Goal: Task Accomplishment & Management: Use online tool/utility

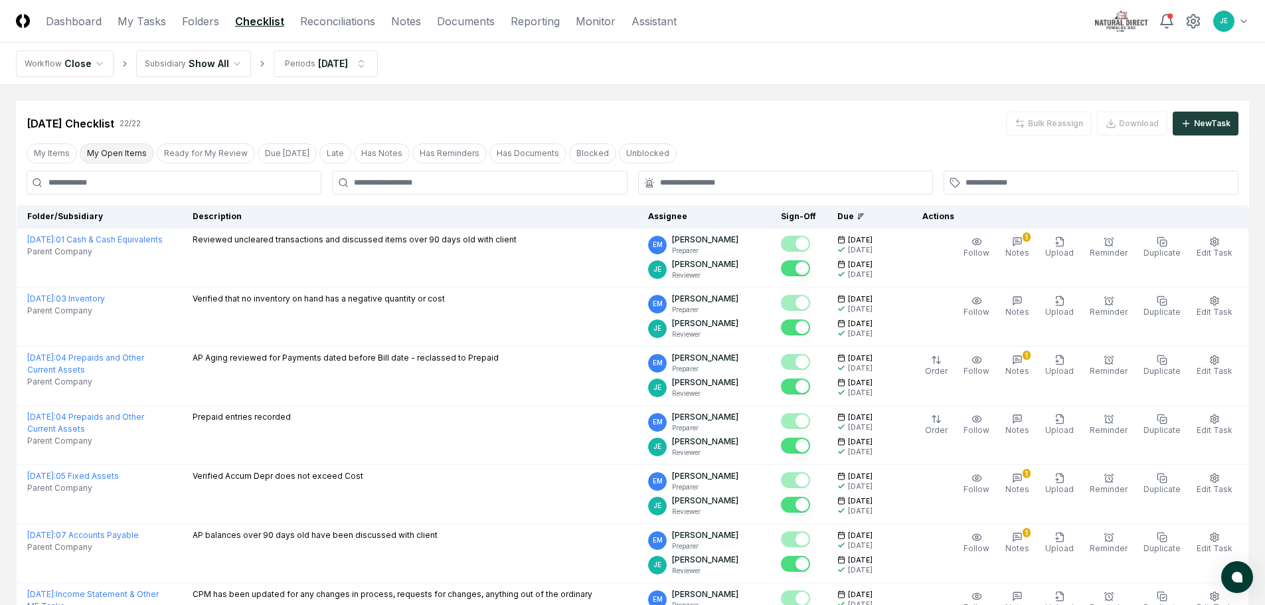
click at [104, 151] on button "My Open Items" at bounding box center [117, 153] width 74 height 20
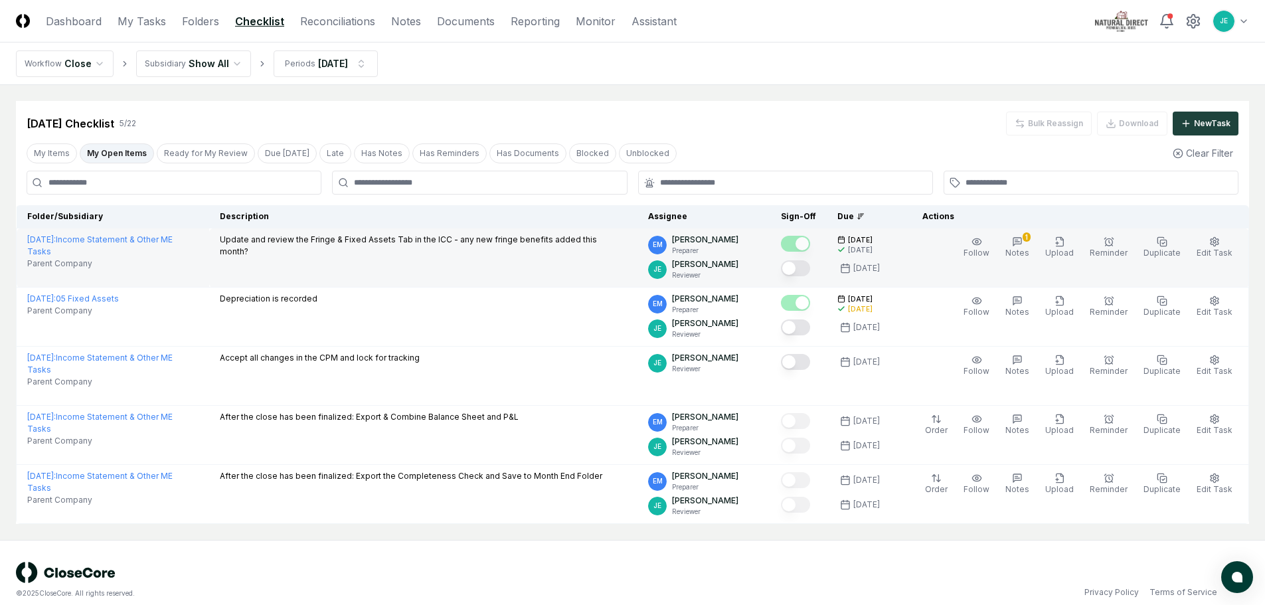
click at [809, 268] on button "Mark complete" at bounding box center [795, 268] width 29 height 16
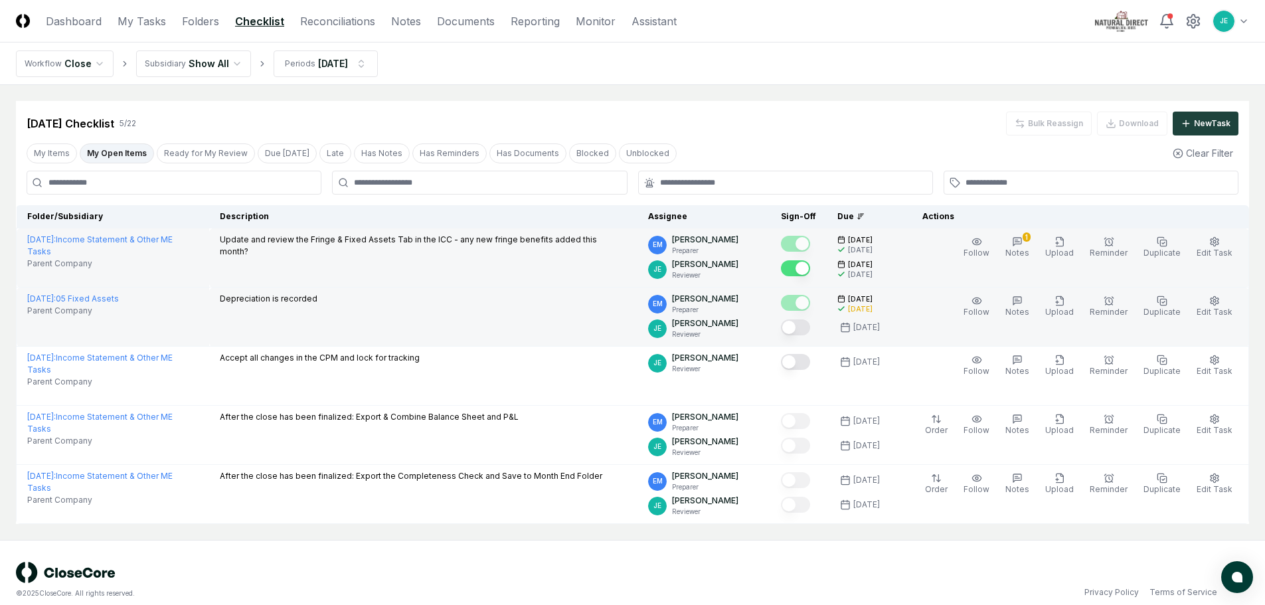
click at [810, 331] on button "Mark complete" at bounding box center [795, 327] width 29 height 16
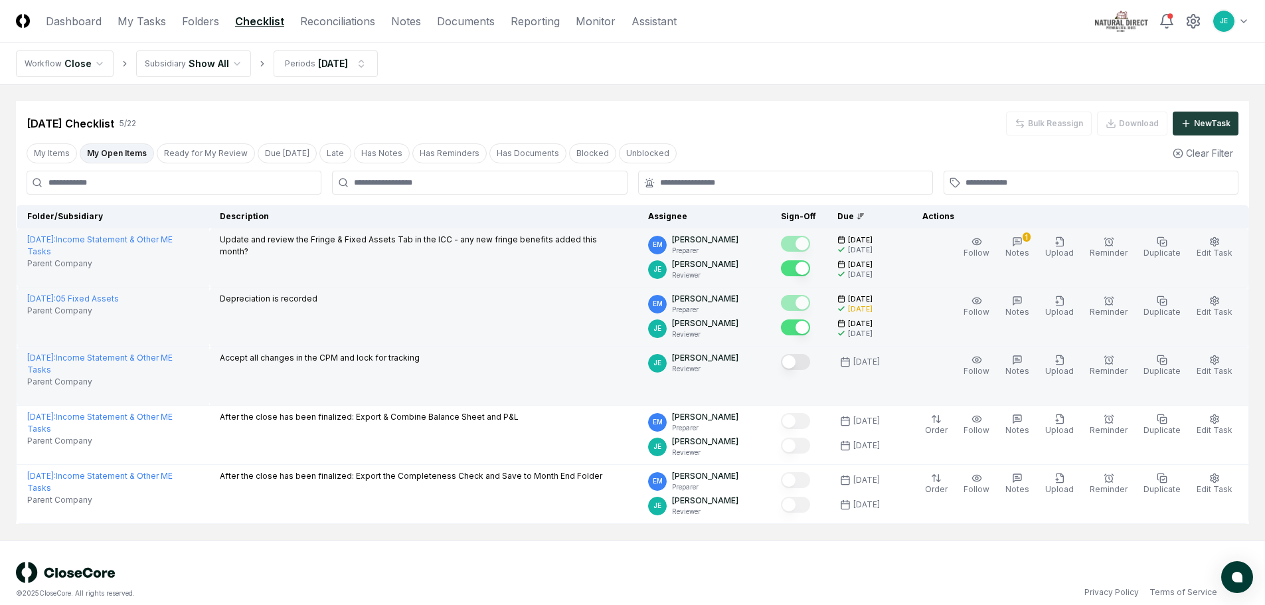
click at [809, 361] on button "Mark complete" at bounding box center [795, 362] width 29 height 16
click at [197, 151] on button "Ready for My Review" at bounding box center [206, 153] width 98 height 20
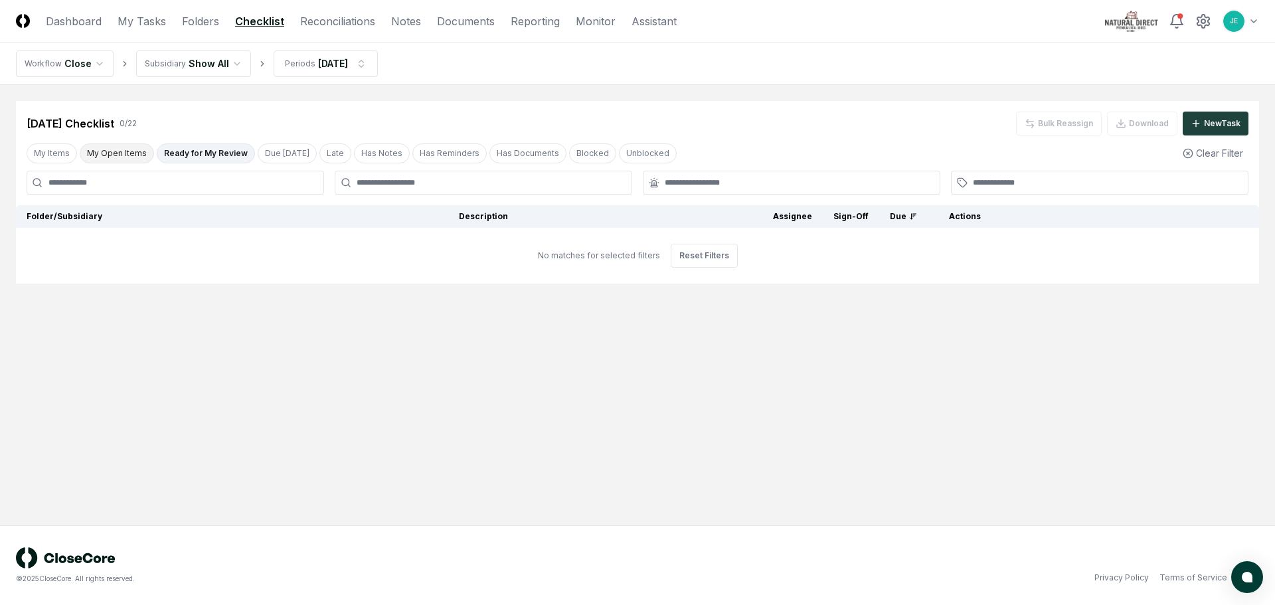
click at [122, 149] on button "My Open Items" at bounding box center [117, 153] width 74 height 20
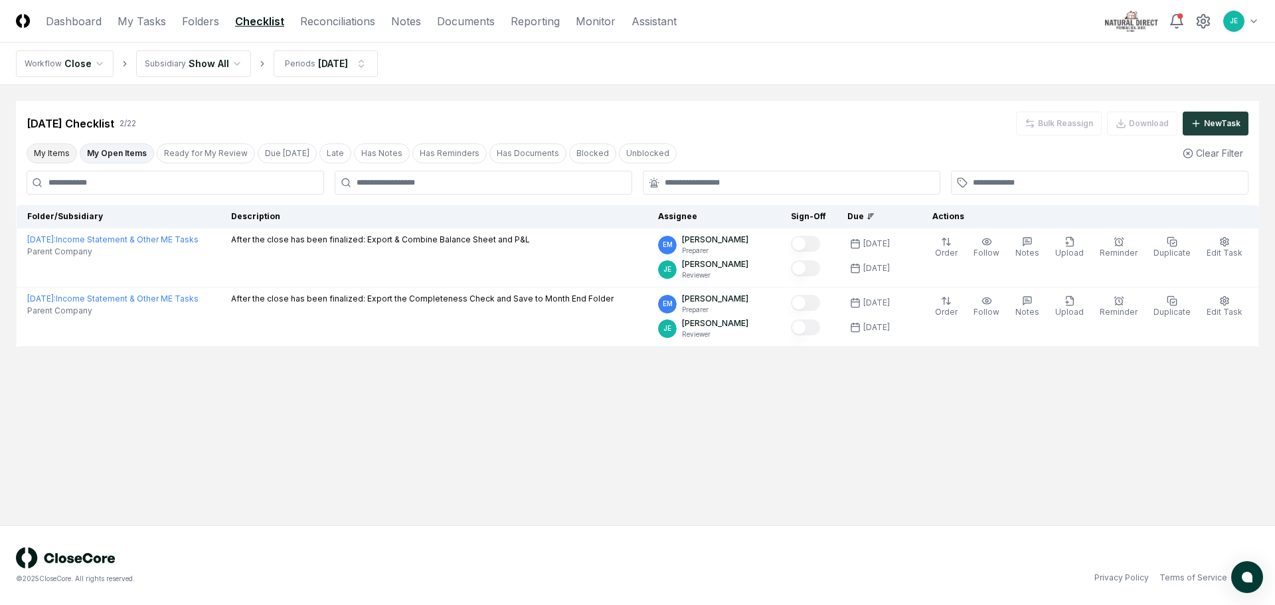
click at [58, 156] on button "My Items" at bounding box center [52, 153] width 50 height 20
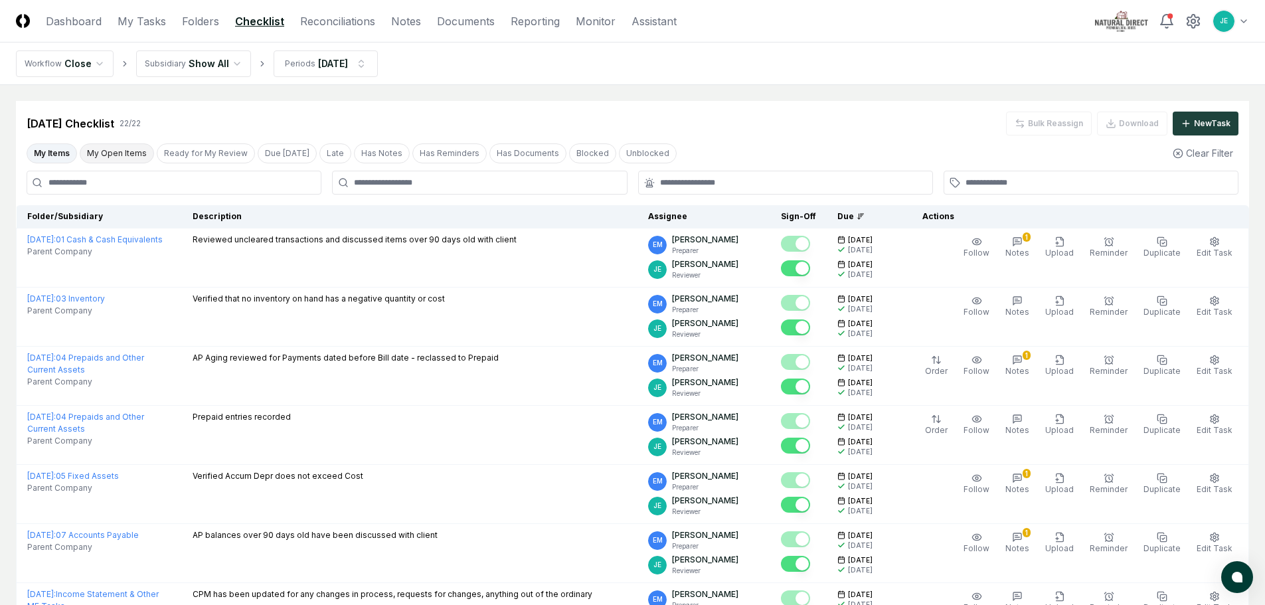
click at [106, 154] on button "My Open Items" at bounding box center [117, 153] width 74 height 20
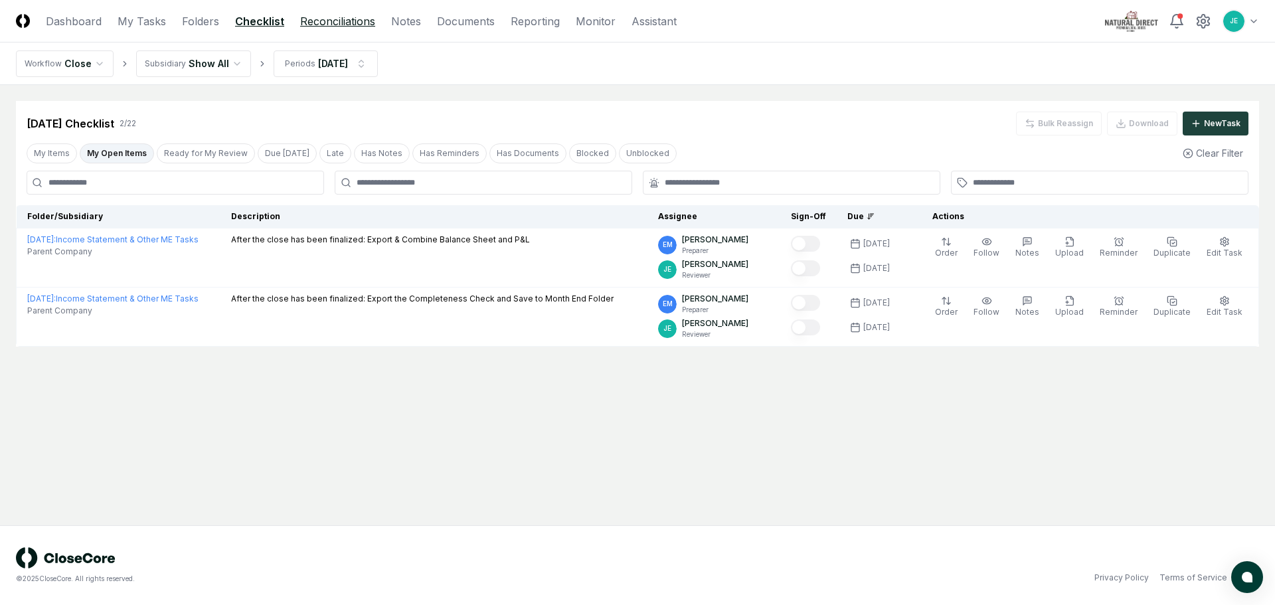
click at [331, 23] on link "Reconciliations" at bounding box center [337, 21] width 75 height 16
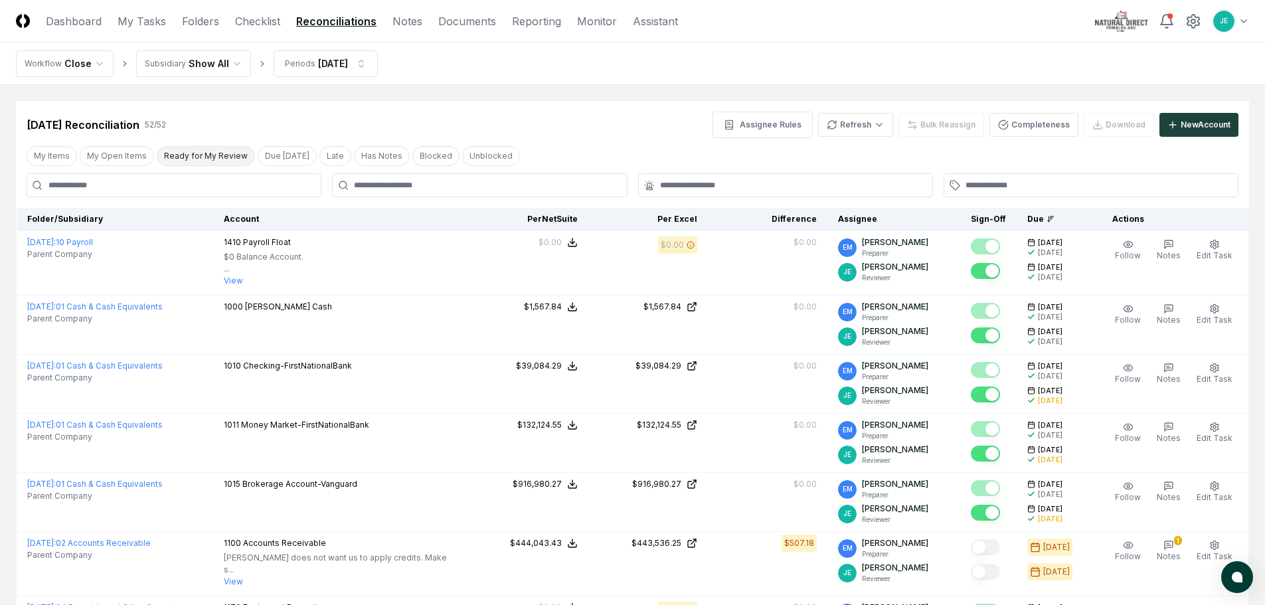
click at [185, 153] on button "Ready for My Review" at bounding box center [206, 156] width 98 height 20
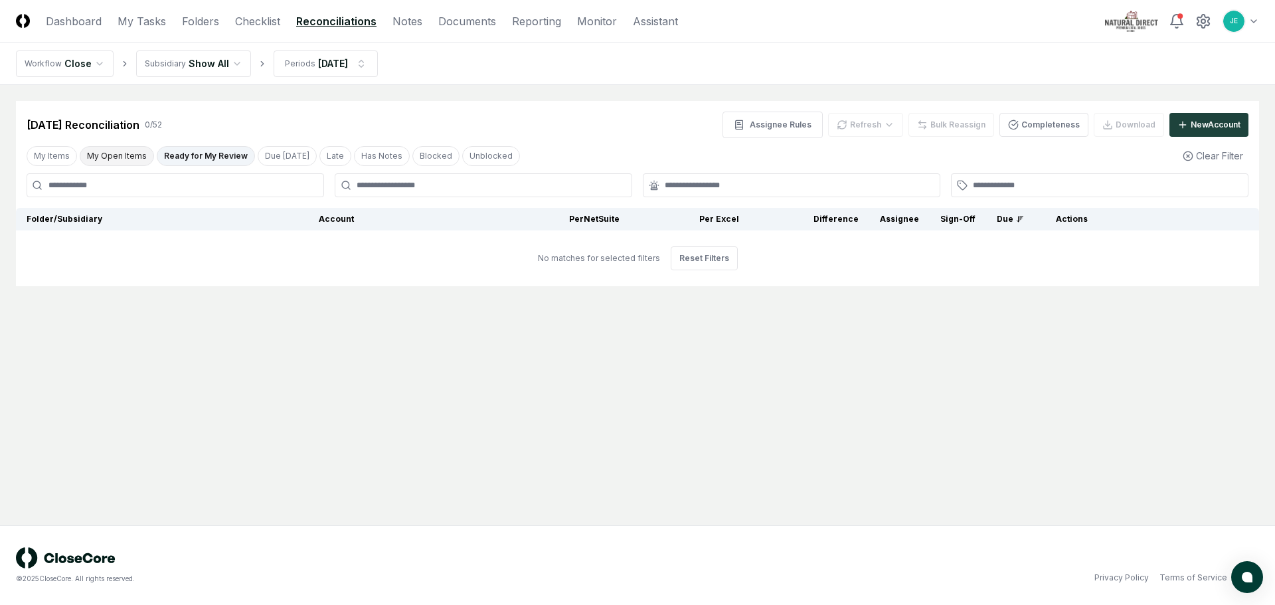
click at [91, 162] on button "My Open Items" at bounding box center [117, 156] width 74 height 20
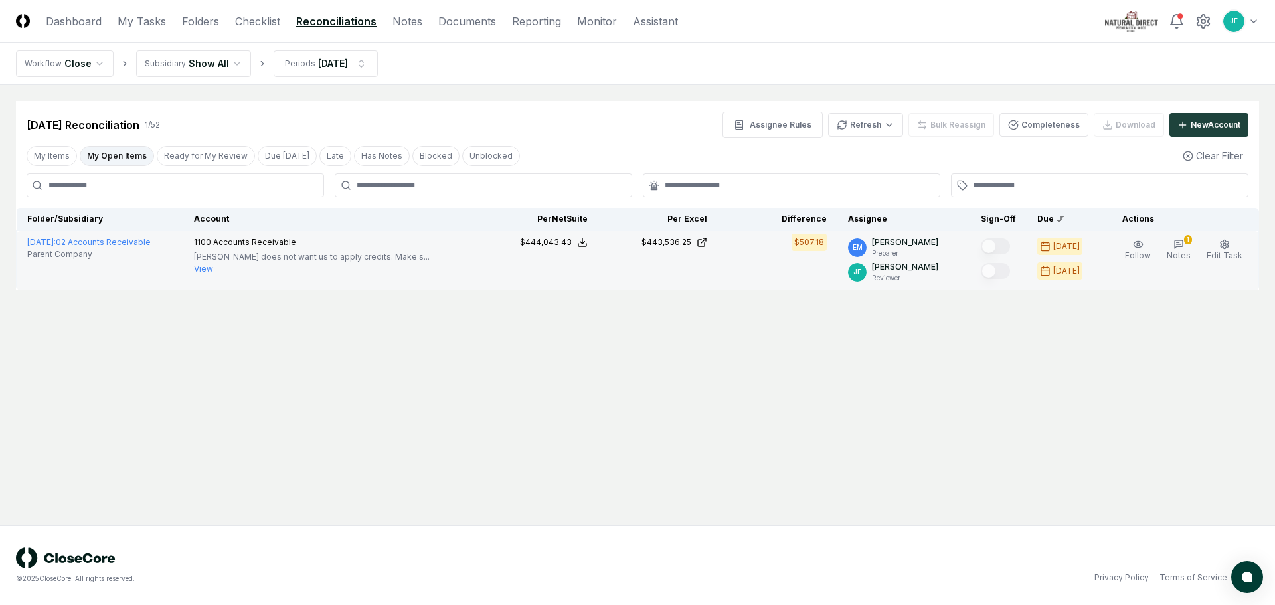
click at [213, 270] on button "View" at bounding box center [203, 269] width 19 height 12
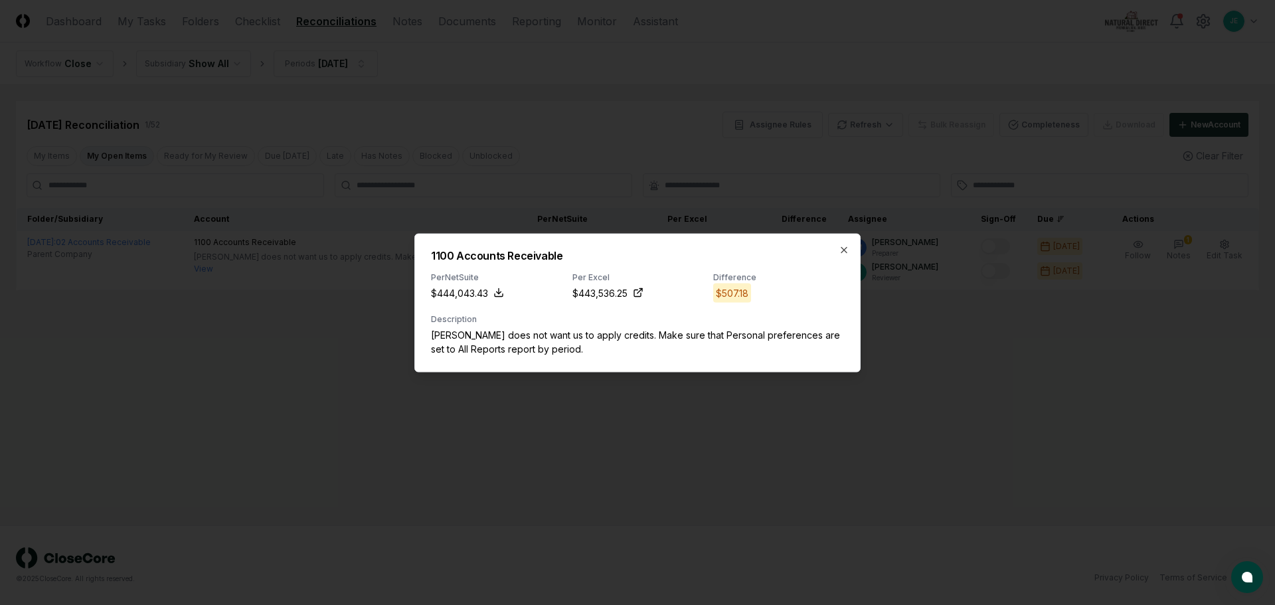
click at [849, 245] on div "1100 Accounts Receivable Per NetSuite $444,043.43 Per Excel $443,536.25 Differe…" at bounding box center [637, 302] width 446 height 139
click at [847, 249] on icon "button" at bounding box center [844, 249] width 11 height 11
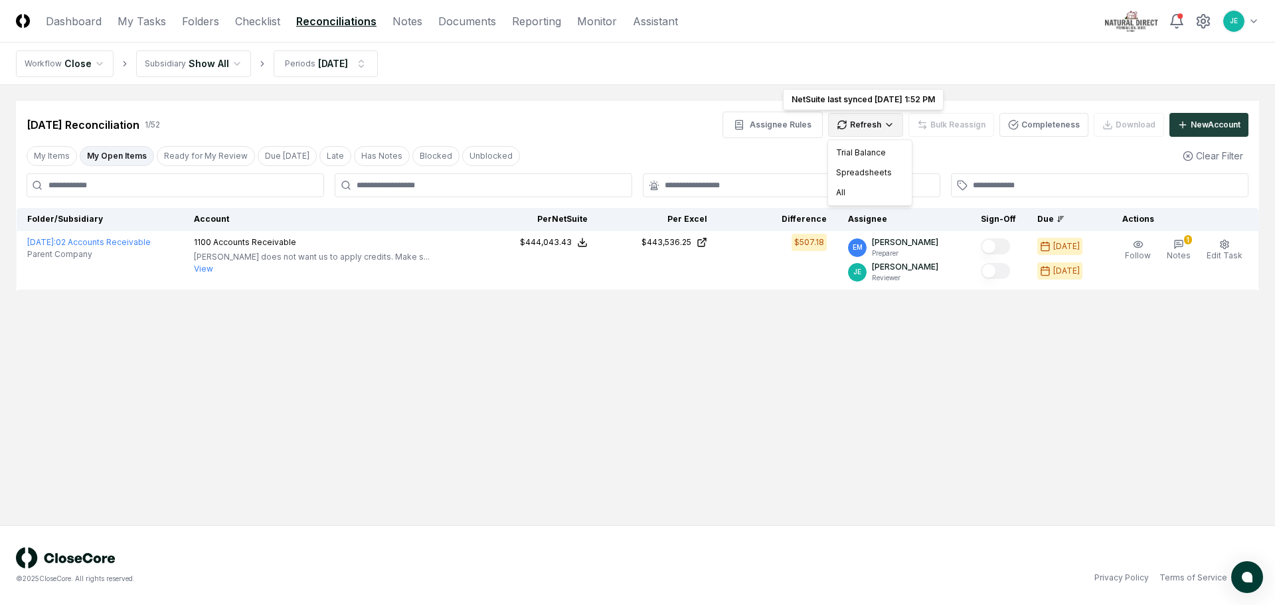
click at [877, 118] on html "CloseCore Dashboard My Tasks Folders Checklist Reconciliations Notes Documents …" at bounding box center [637, 302] width 1275 height 605
click at [859, 196] on div "All" at bounding box center [870, 193] width 78 height 20
